Goal: Use online tool/utility

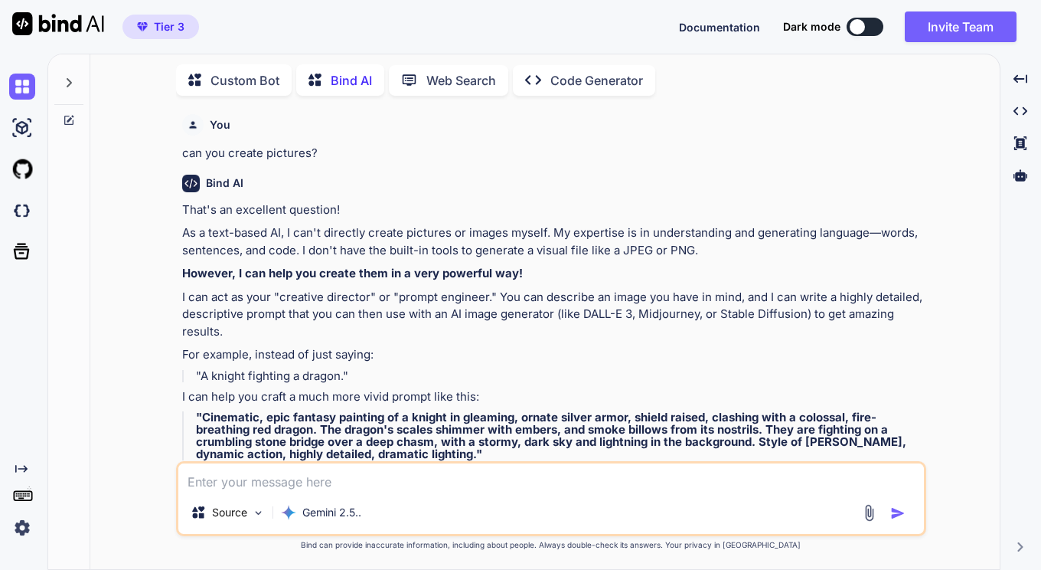
scroll to position [6070, 0]
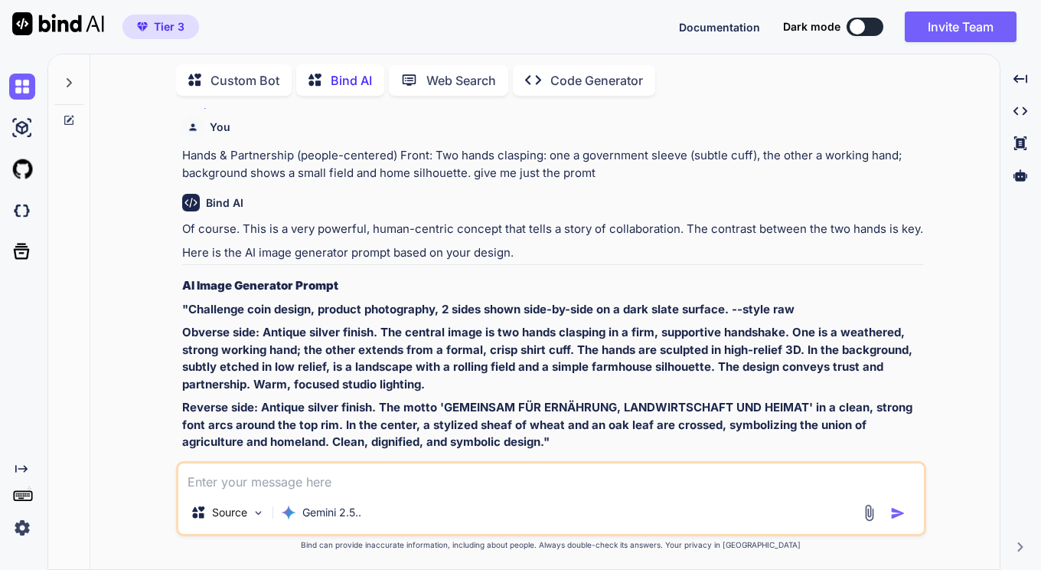
click at [383, 474] on textarea at bounding box center [551, 477] width 746 height 28
click at [409, 486] on textarea "front: a display/assortment of" at bounding box center [551, 477] width 746 height 28
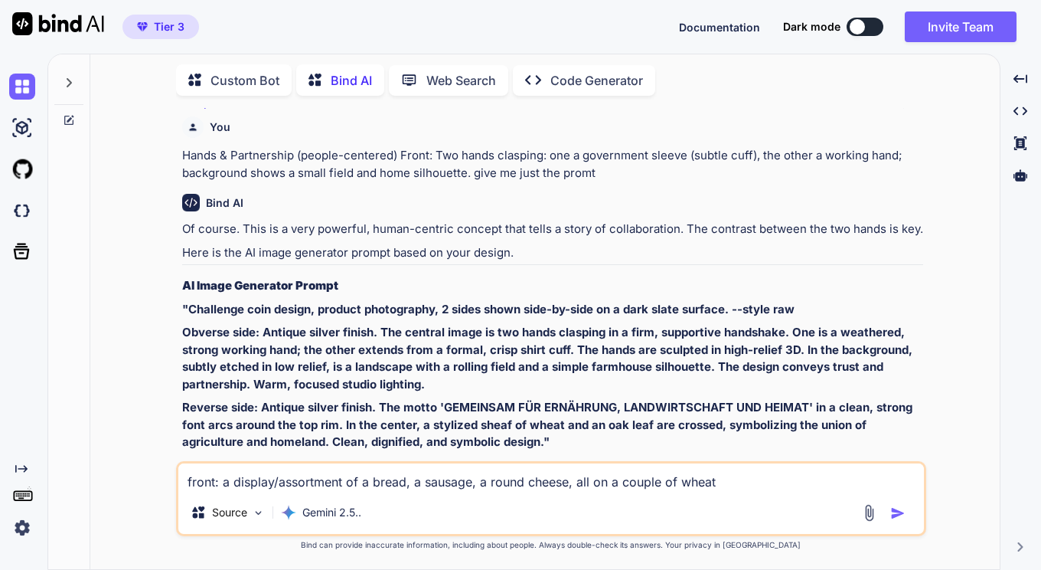
click at [409, 486] on textarea "front: a display/assortment of a bread, a sausage, a round cheese, all on a cou…" at bounding box center [551, 477] width 746 height 28
click at [733, 476] on textarea "front: a display/assortment of a bread, a sausage, a round cheese, all on a cou…" at bounding box center [551, 477] width 746 height 28
type textarea "front: a display/assortment of a bread, a sausage, a round cheese, all on a cou…"
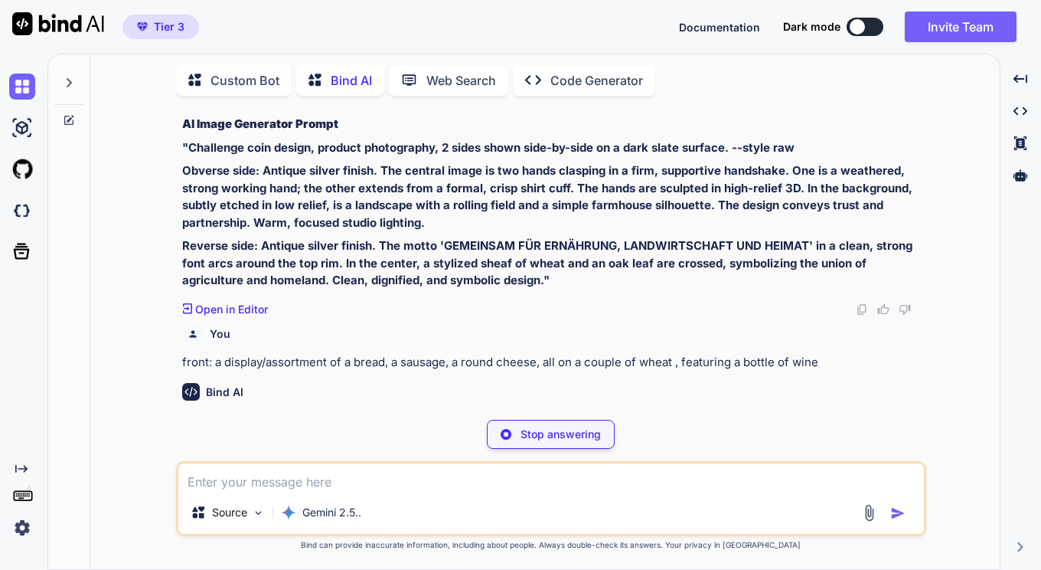
scroll to position [6232, 0]
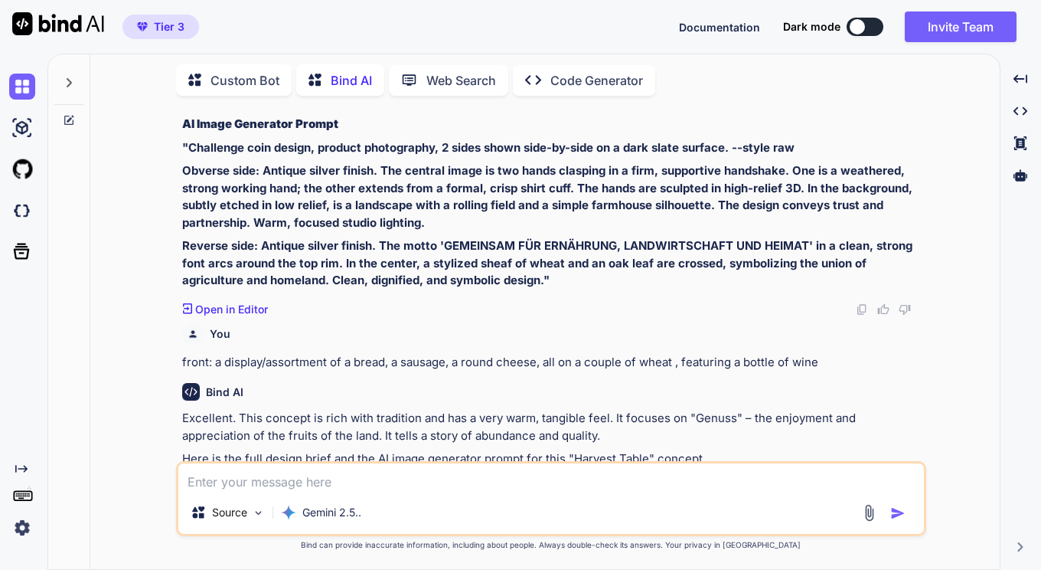
click at [668, 407] on div "You can you create pictures? Bind AI That's an excellent question! As a text-ba…" at bounding box center [551, 338] width 750 height 461
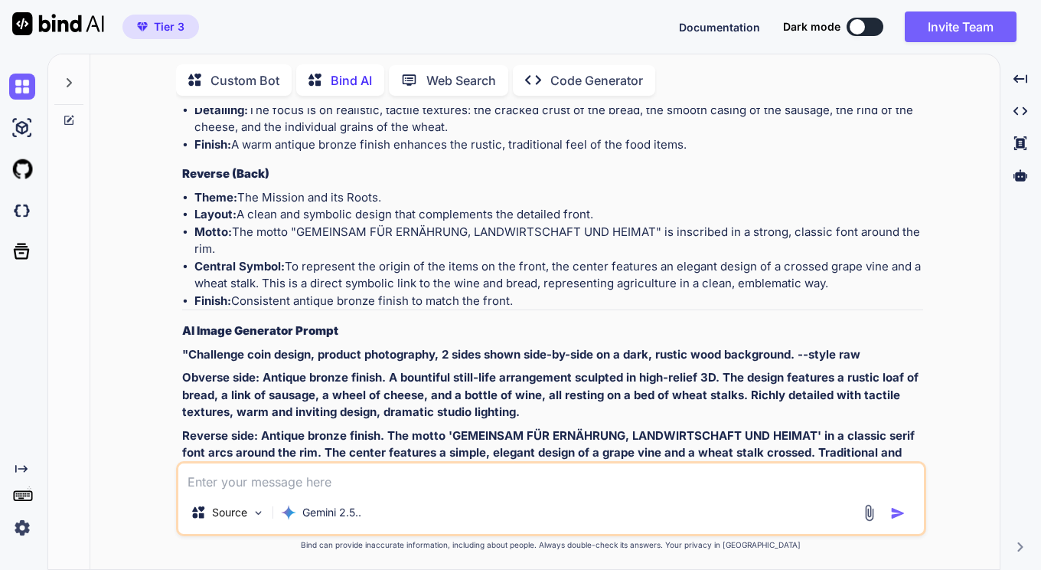
scroll to position [6876, 0]
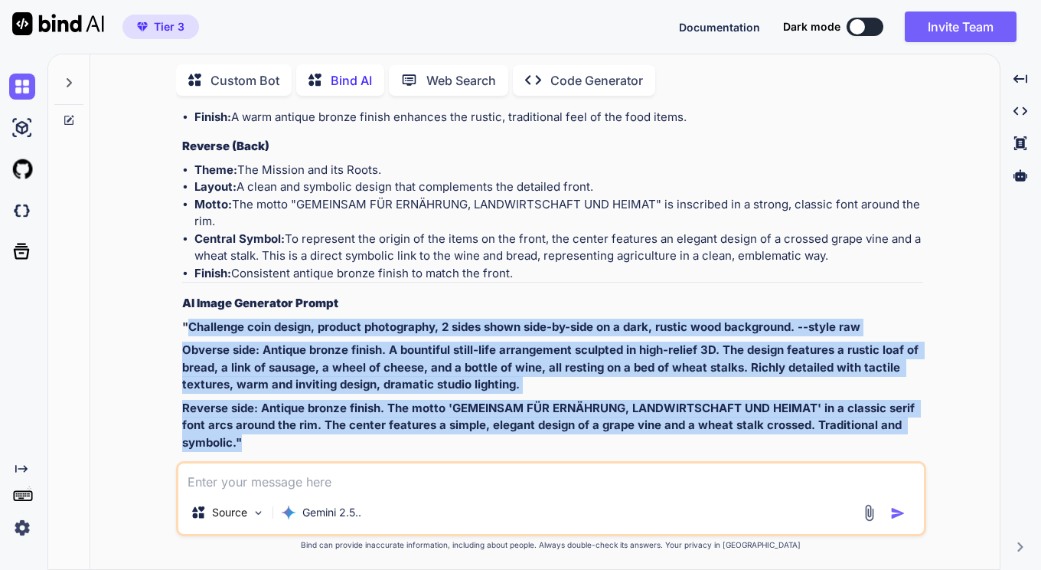
drag, startPoint x: 191, startPoint y: 309, endPoint x: 274, endPoint y: 429, distance: 146.3
click at [274, 429] on div "Excellent. This concept is rich with tradition and has a very warm, tangible fe…" at bounding box center [552, 108] width 741 height 686
copy div "Challenge coin design, product photography, 2 sides shown side-by-side on a dar…"
